Goal: Find specific page/section: Find specific page/section

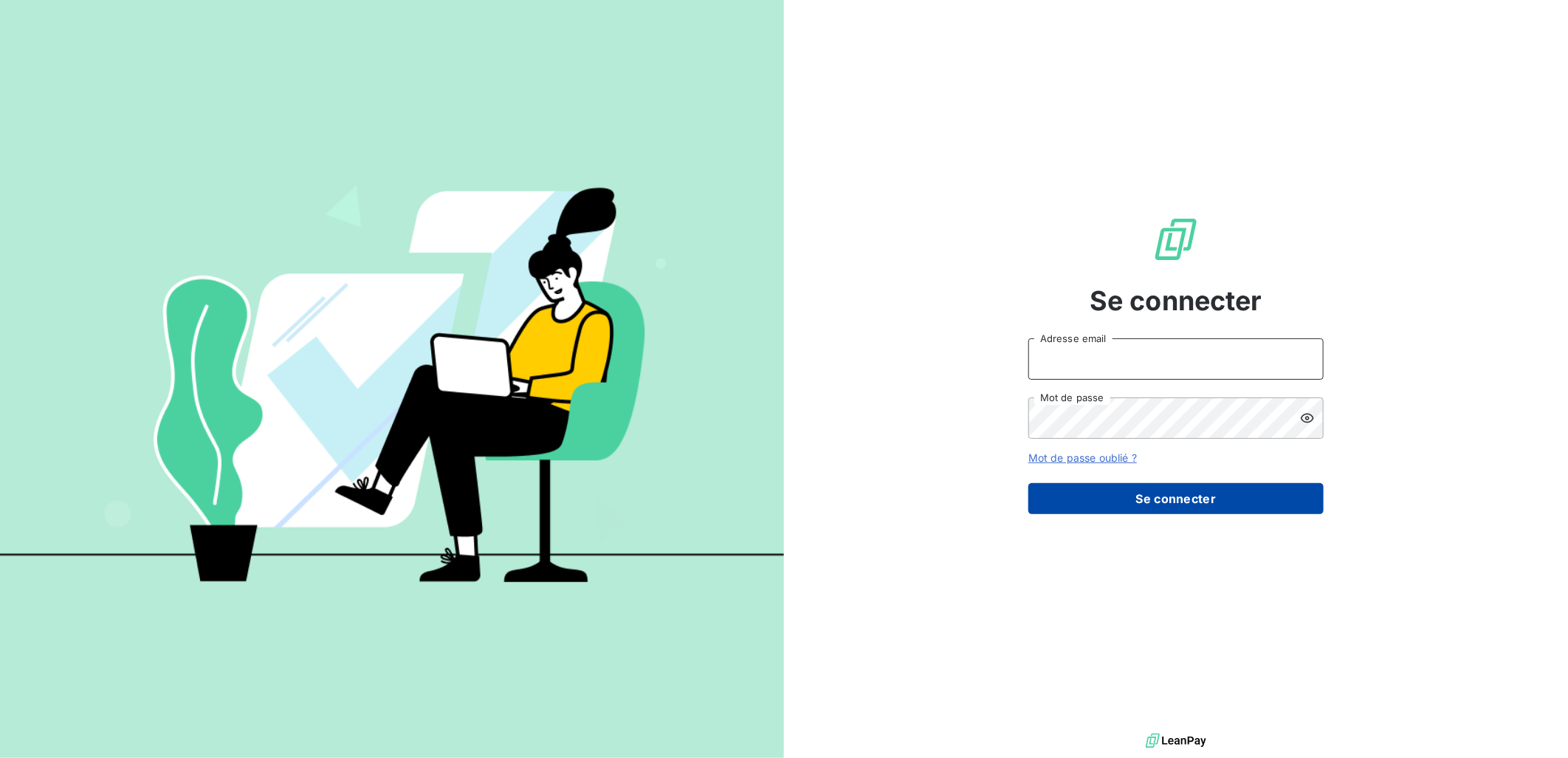
type input "[PERSON_NAME][EMAIL_ADDRESS][DOMAIN_NAME]"
click at [1186, 494] on button "Se connecter" at bounding box center [1176, 498] width 295 height 31
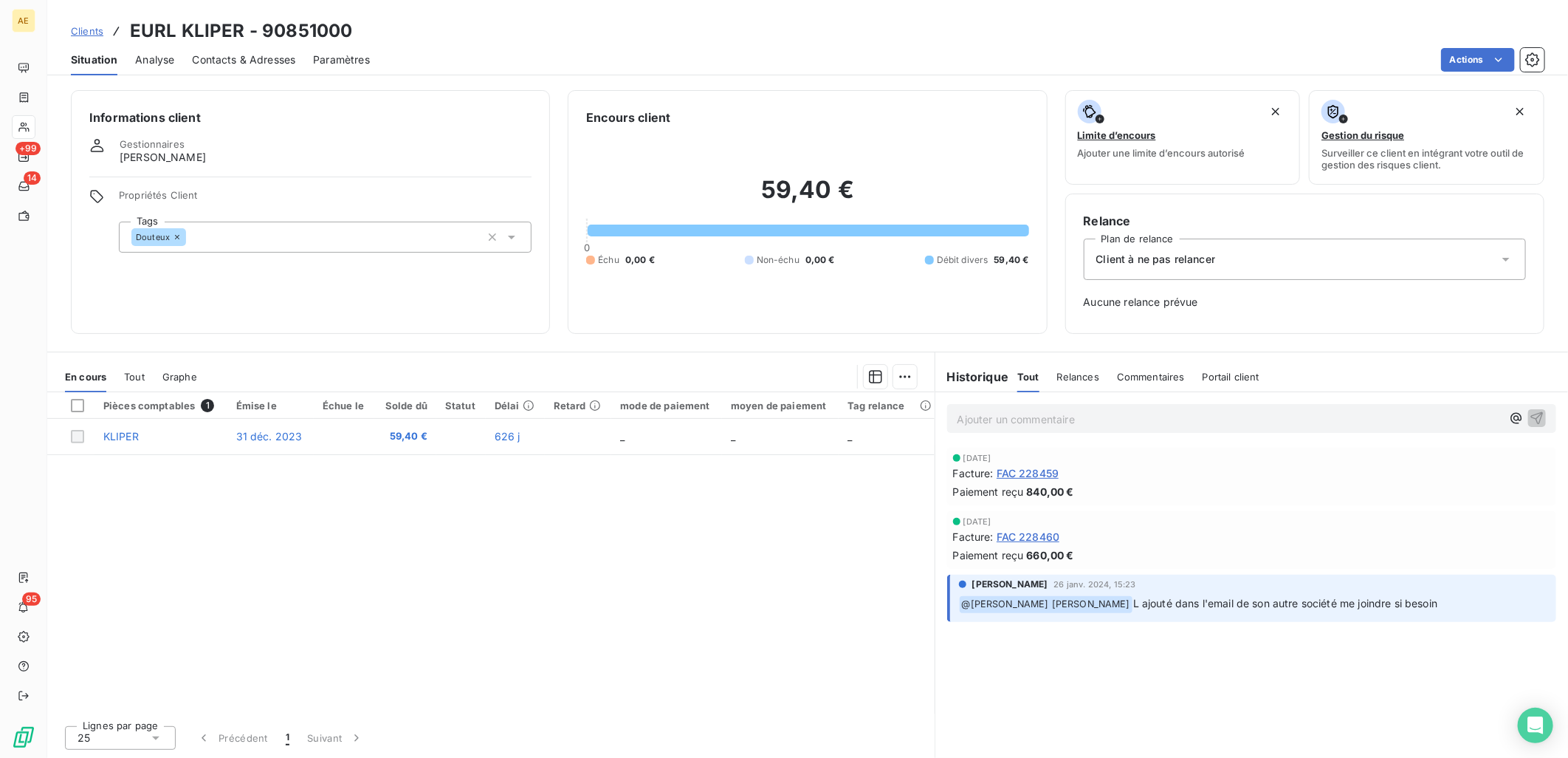
click at [83, 26] on span "Clients" at bounding box center [86, 31] width 33 height 12
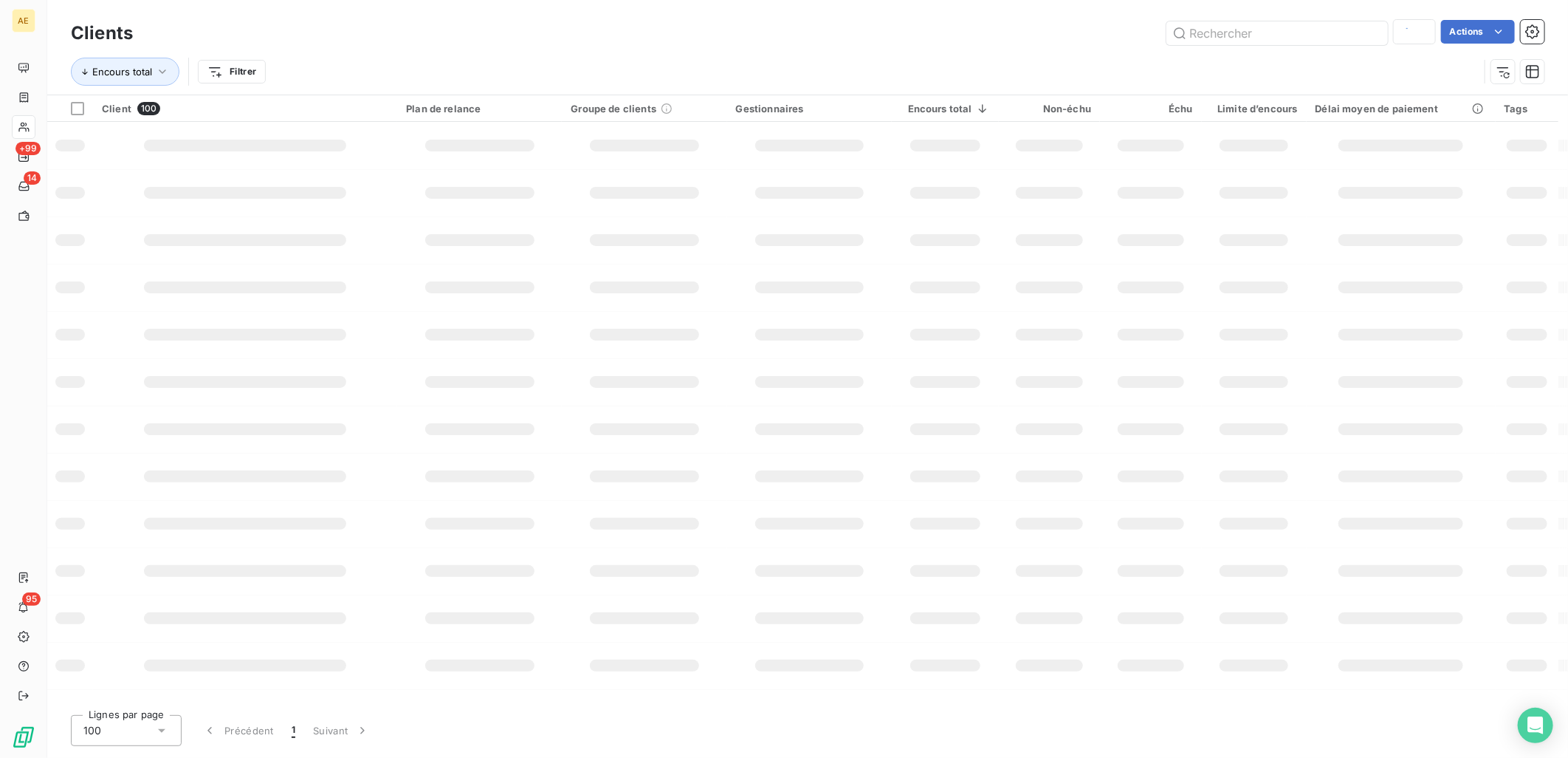
type input "kliper"
click at [1210, 34] on input "text" at bounding box center [1278, 33] width 222 height 24
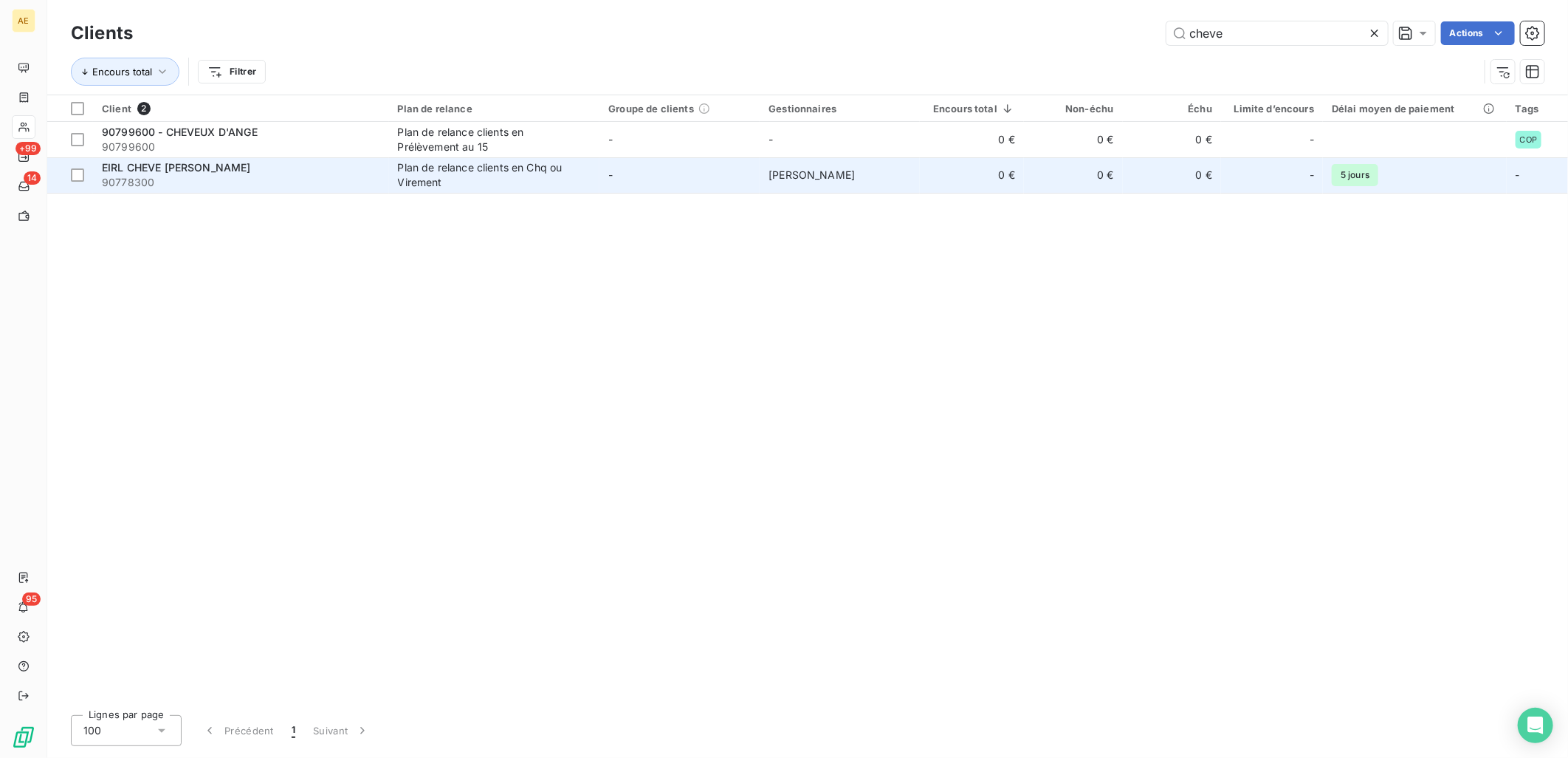
type input "cheve"
click at [285, 172] on div "EIRL CHEVE [PERSON_NAME]" at bounding box center [241, 167] width 278 height 15
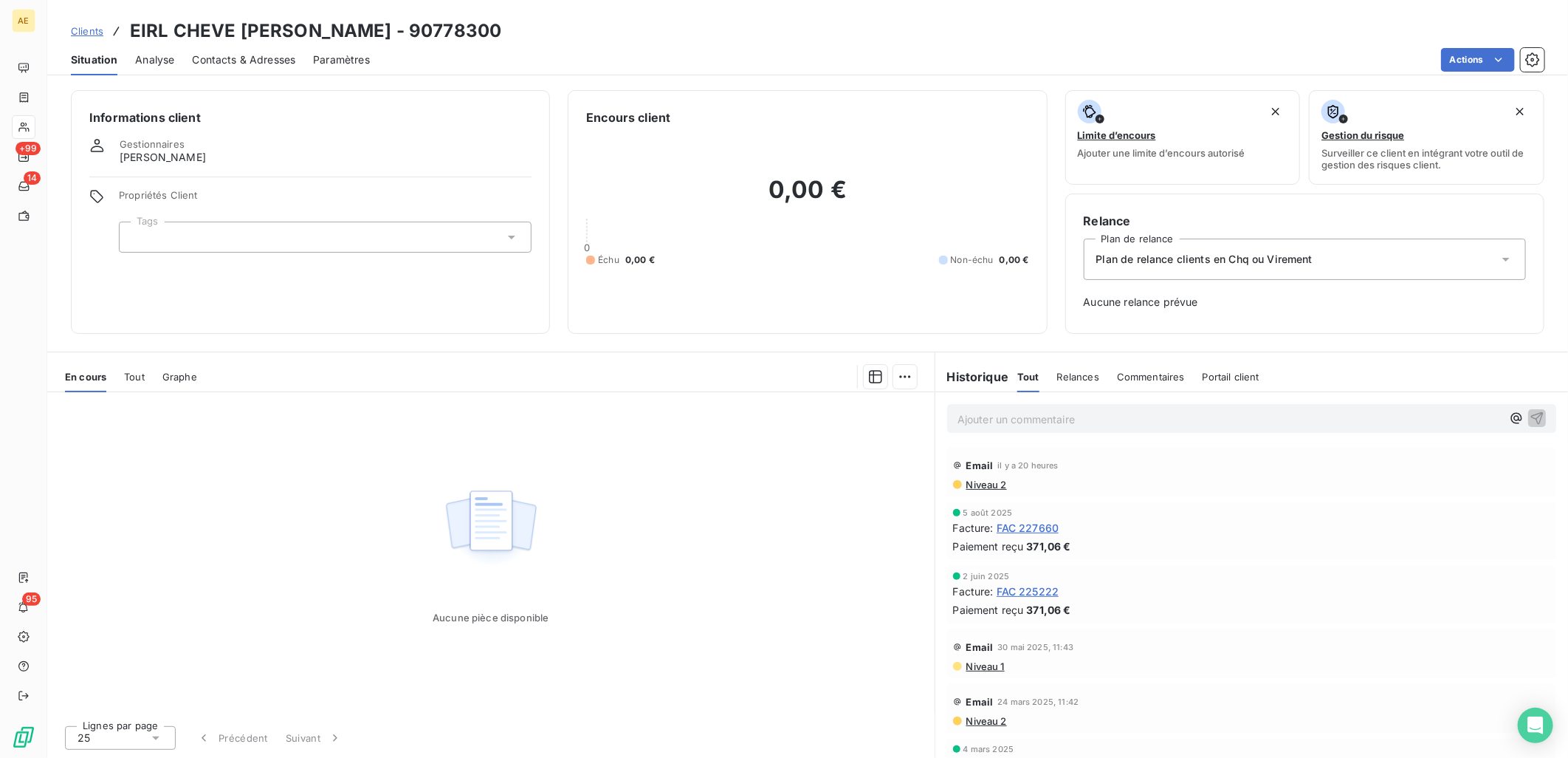
click at [86, 25] on span "Clients" at bounding box center [86, 31] width 33 height 12
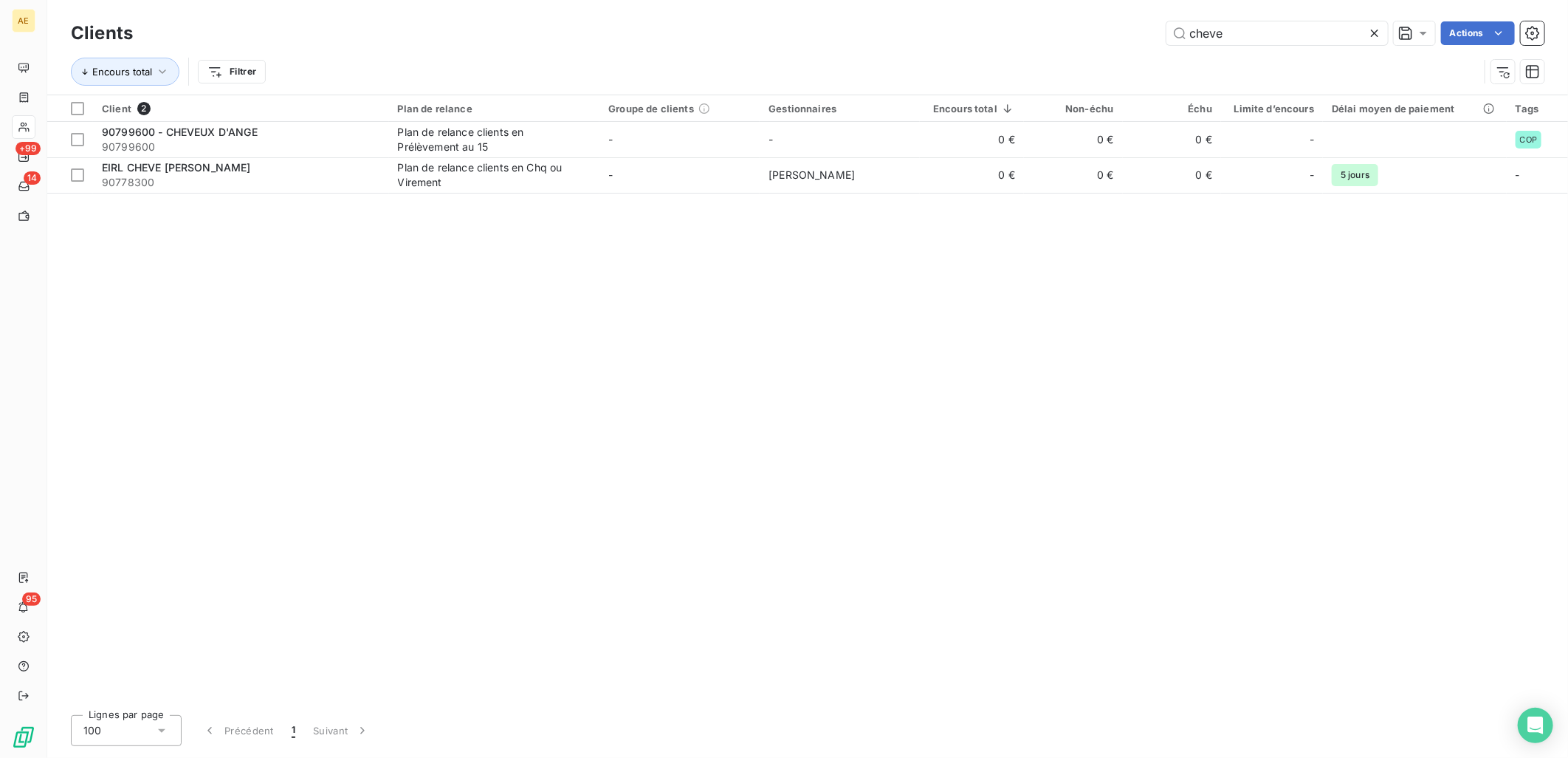
drag, startPoint x: 1220, startPoint y: 36, endPoint x: 1135, endPoint y: 47, distance: 85.7
click at [1135, 47] on div "Clients cheve Actions" at bounding box center [808, 33] width 1474 height 31
type input "e"
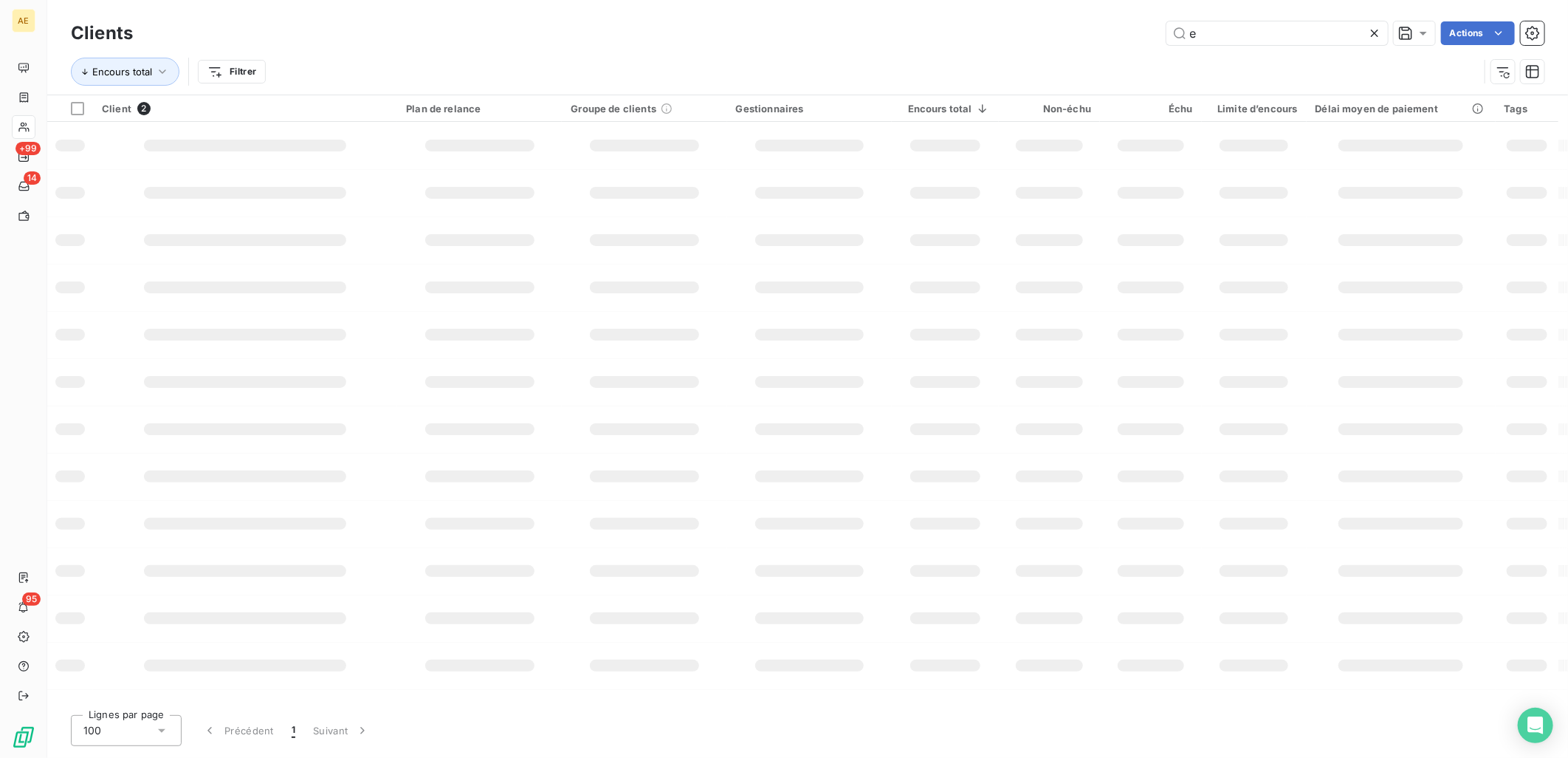
click at [1000, 77] on div "Clients e Actions Encours total Filtrer" at bounding box center [808, 56] width 1474 height 77
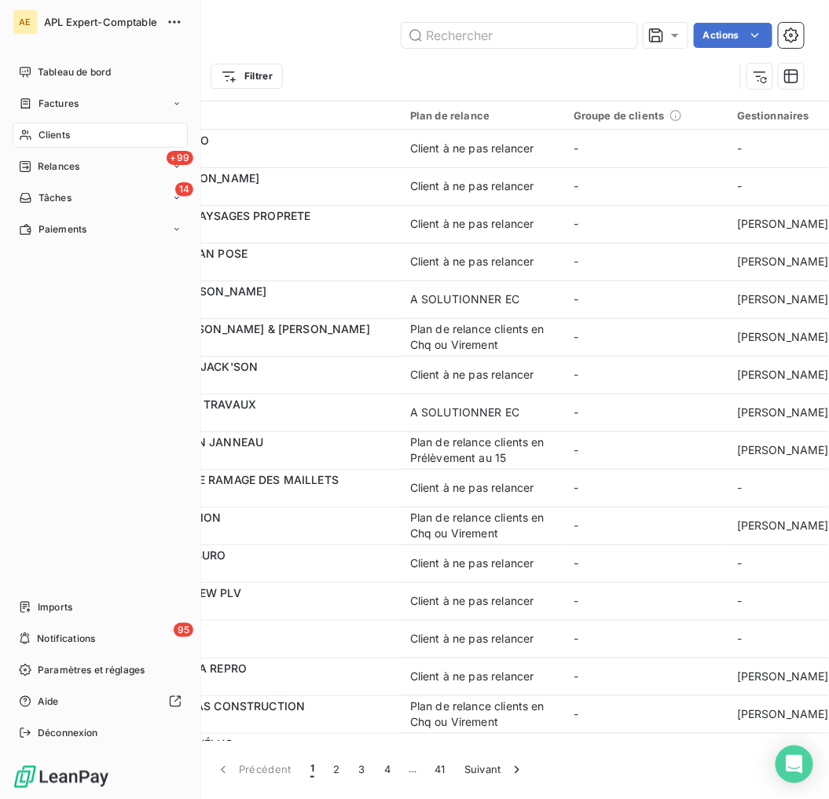
click at [56, 139] on span "Clients" at bounding box center [53, 135] width 31 height 14
click at [66, 105] on span "Factures" at bounding box center [58, 104] width 40 height 14
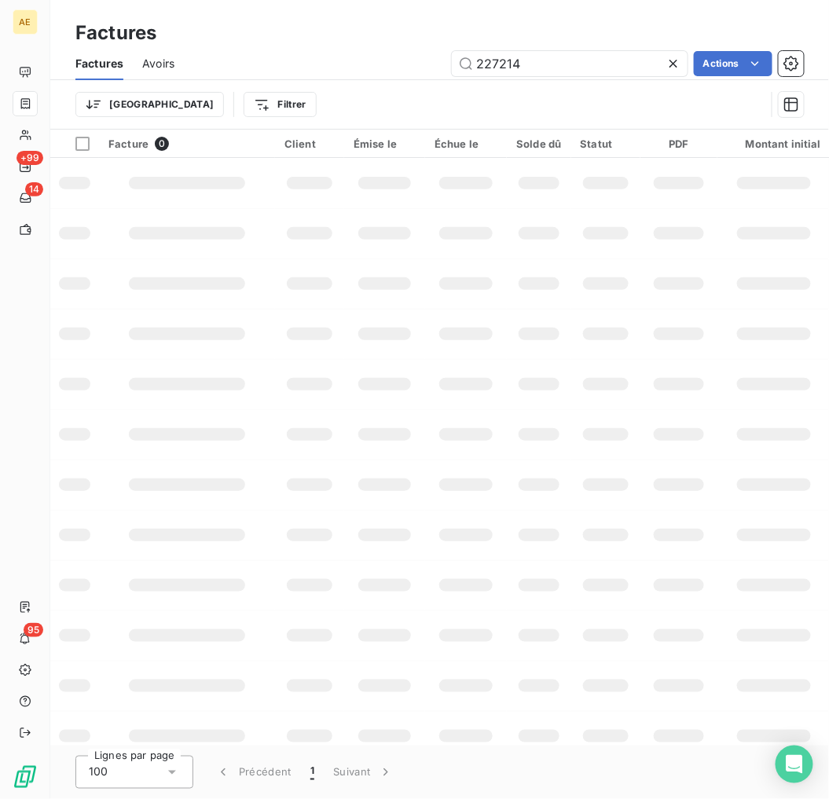
drag, startPoint x: 555, startPoint y: 65, endPoint x: 368, endPoint y: 65, distance: 187.0
click at [368, 65] on div "227214 Actions" at bounding box center [498, 63] width 610 height 25
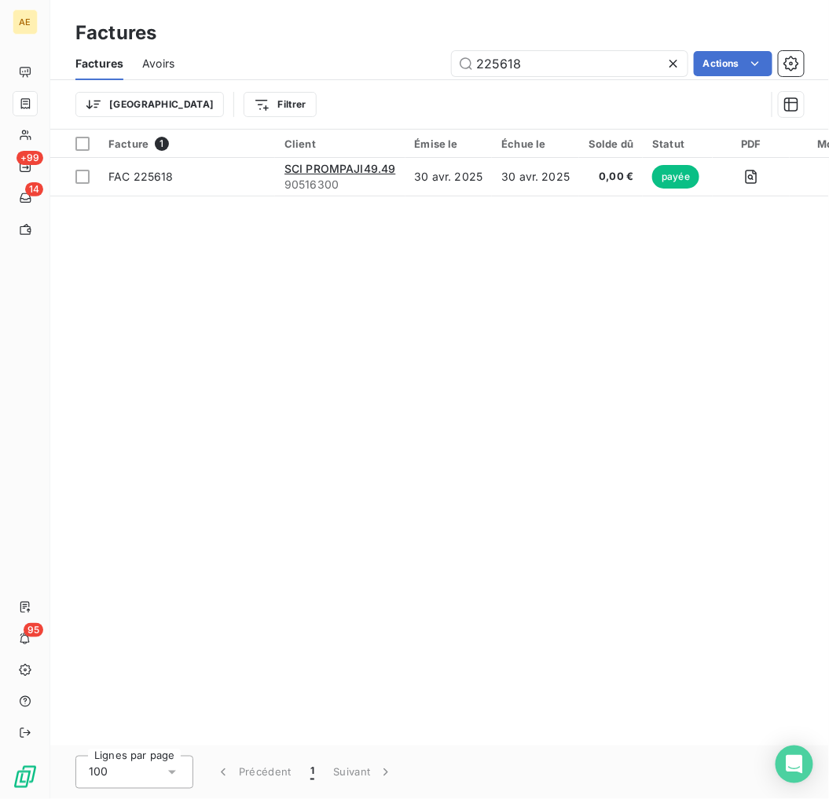
type input "225618"
